Goal: Transaction & Acquisition: Purchase product/service

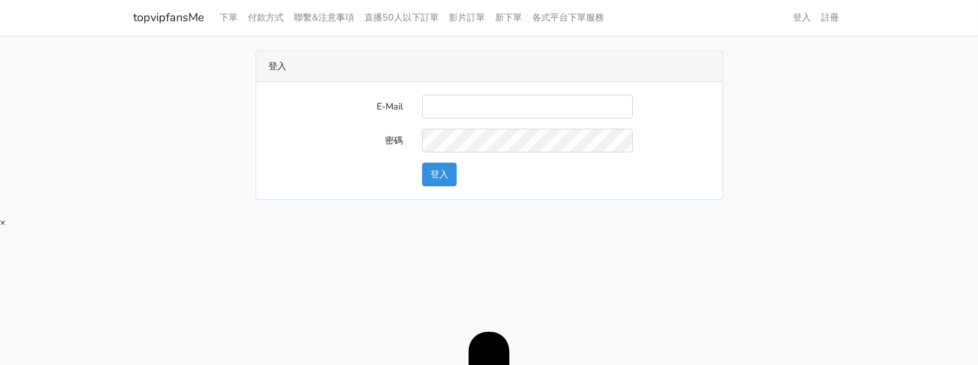
click at [768, 110] on div "登入 E-Mail 密碼 登入" at bounding box center [489, 125] width 730 height 149
click at [489, 110] on input "E-Mail" at bounding box center [527, 107] width 211 height 24
type input "[EMAIL_ADDRESS][DOMAIN_NAME]"
click at [466, 175] on div "登入" at bounding box center [565, 175] width 307 height 24
click at [452, 175] on button "登入" at bounding box center [439, 175] width 35 height 24
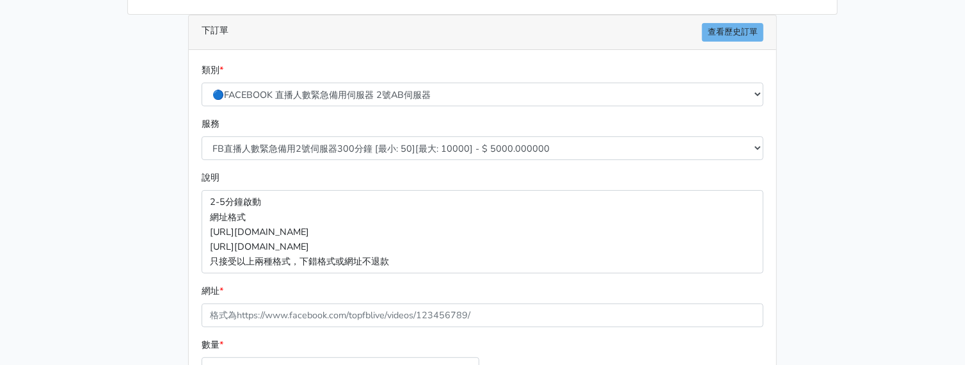
scroll to position [159, 0]
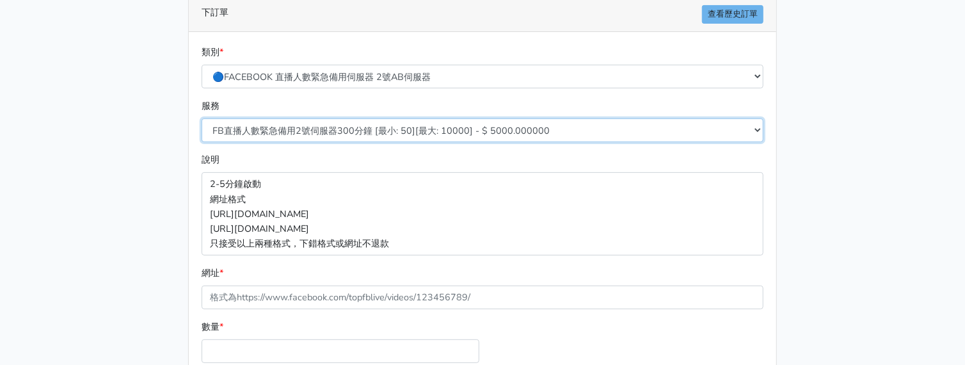
click at [353, 134] on select "FB直播人數緊急備用2號伺服器300分鐘 [最小: 50][最大: 10000] - $ 5000.000000 FB直播人數緊急備用2號伺服器60分鐘 [最…" at bounding box center [483, 130] width 562 height 24
select select "576"
click at [202, 118] on select "FB直播人數緊急備用2號伺服器300分鐘 [最小: 50][最大: 10000] - $ 5000.000000 FB直播人數緊急備用2號伺服器60分鐘 [最…" at bounding box center [483, 130] width 562 height 24
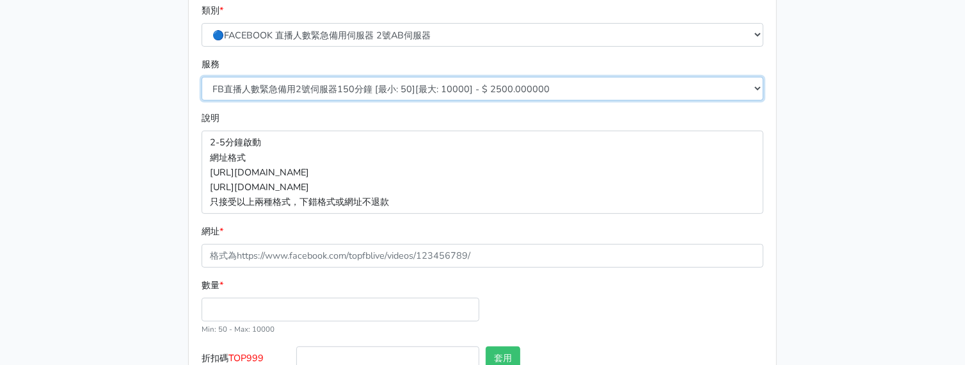
scroll to position [240, 0]
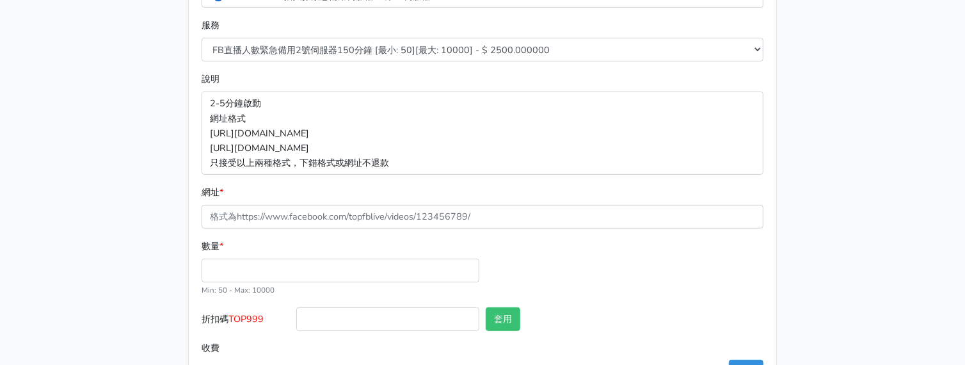
drag, startPoint x: 300, startPoint y: 252, endPoint x: 303, endPoint y: 270, distance: 18.2
click at [300, 257] on div "數量 * Min: 50 - [PERSON_NAME]: 10000" at bounding box center [340, 268] width 284 height 58
click at [303, 270] on input "數量 *" at bounding box center [341, 271] width 278 height 24
type input "50"
type input "125.000"
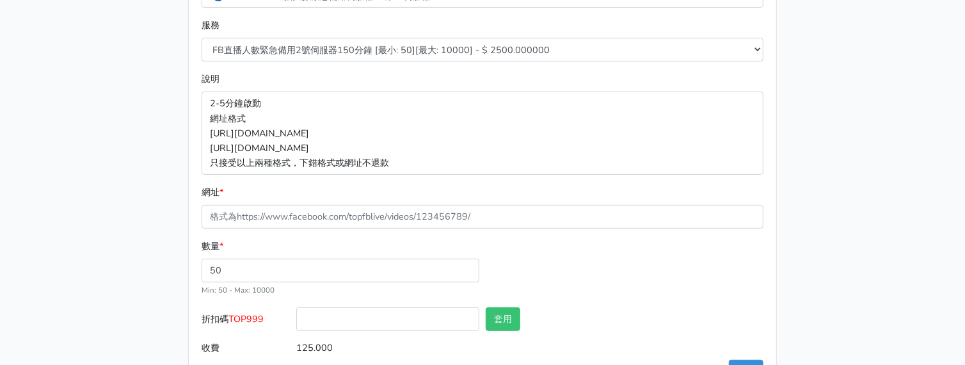
click at [329, 69] on div "服務 FB直播人數緊急備用2號伺服器300分鐘 [最小: 50][最大: 10000] - $ 5000.000000 FB直播人數緊急備用2號伺服器60分鐘…" at bounding box center [482, 45] width 568 height 54
click at [867, 62] on main "8/16 新增FACEBOOK臉書直播人數緊急伺服器J1 8/27新增FACEBOOK臉書直播人數緊急備用伺服器30人20人 伺服器J2、J3 直播投放廣告粉…" at bounding box center [482, 103] width 965 height 617
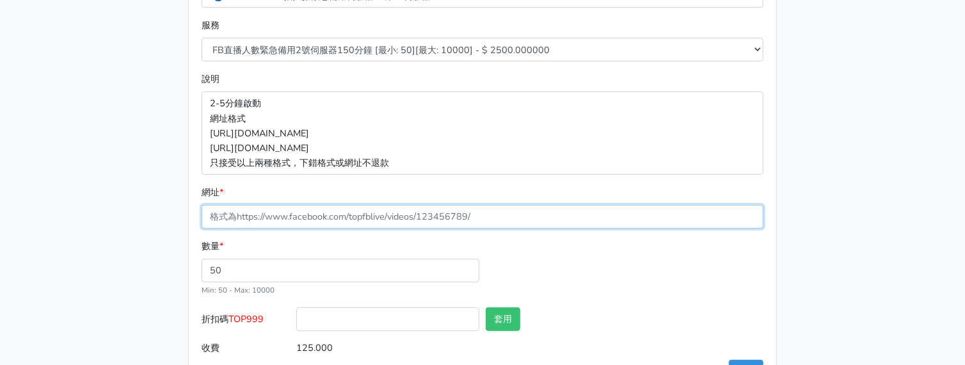
click at [316, 209] on input "網址 *" at bounding box center [483, 217] width 562 height 24
paste input "https://www.facebook.com/100083399346069/videos/24697170803309576"
type input "https://www.facebook.com/100083399346069/videos/24697170803309576"
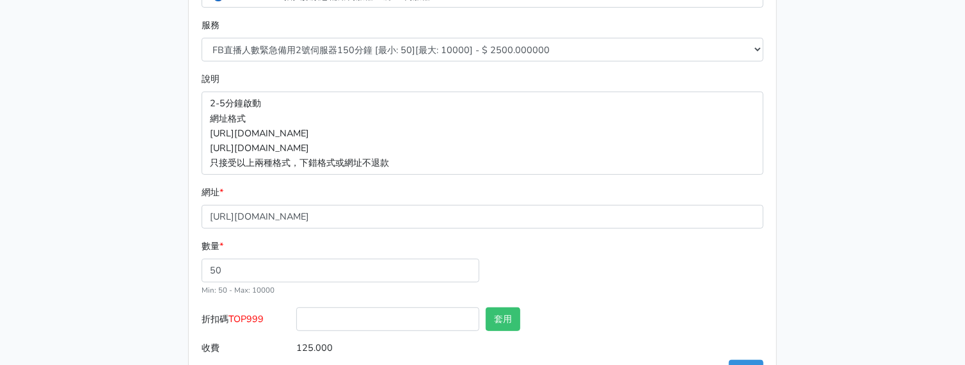
click at [166, 184] on div "8/16 新增FACEBOOK臉書直播人數緊急伺服器J1 8/27新增FACEBOOK臉書直播人數緊急備用伺服器30人20人 伺服器J2、J3 直播投放廣告粉…" at bounding box center [483, 104] width 730 height 586
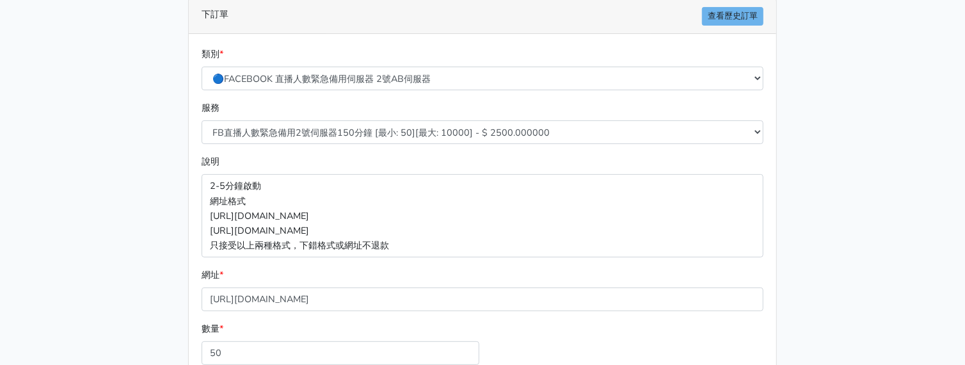
scroll to position [287, 0]
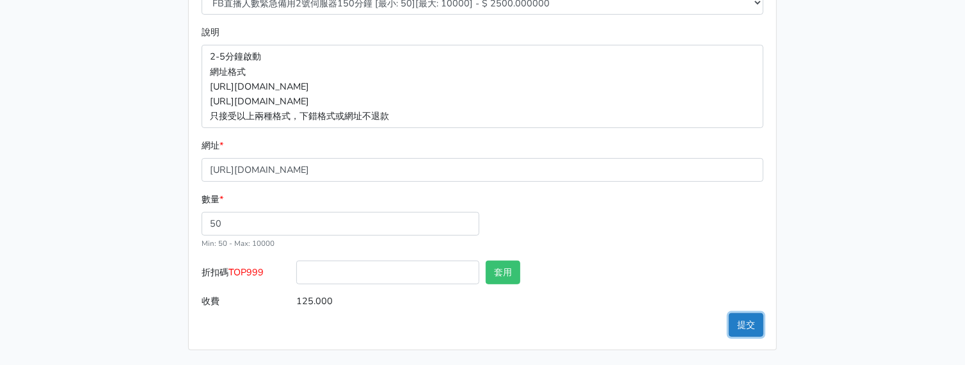
click at [752, 333] on button "提交" at bounding box center [746, 325] width 35 height 24
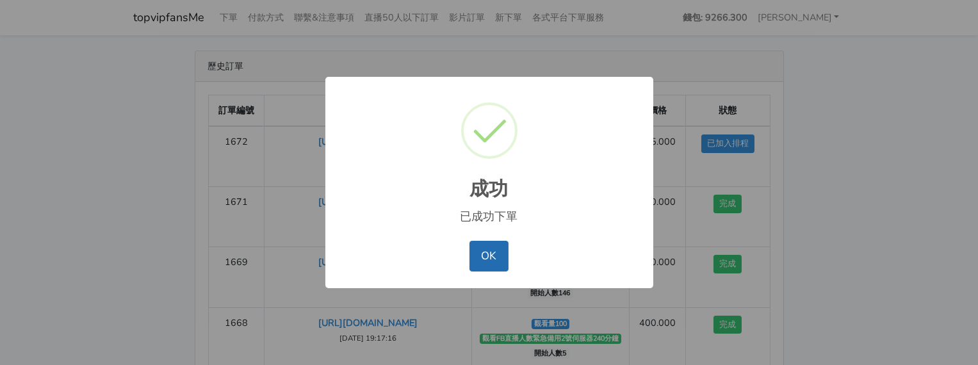
click at [485, 254] on button "OK" at bounding box center [488, 256] width 39 height 31
